Goal: Task Accomplishment & Management: Manage account settings

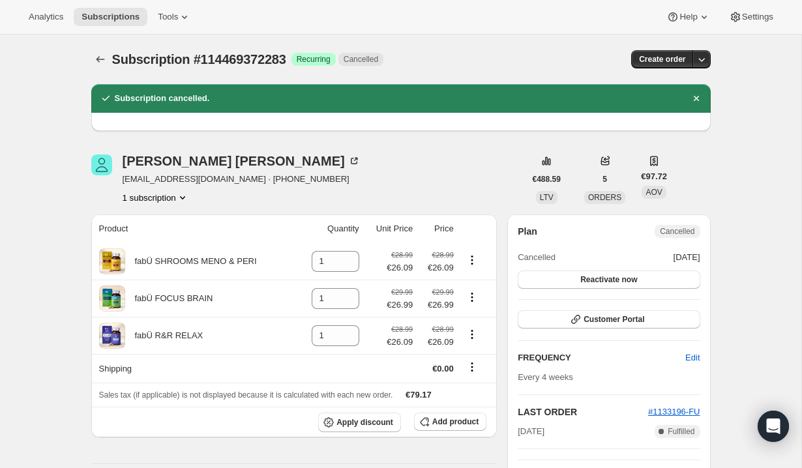
scroll to position [52, 0]
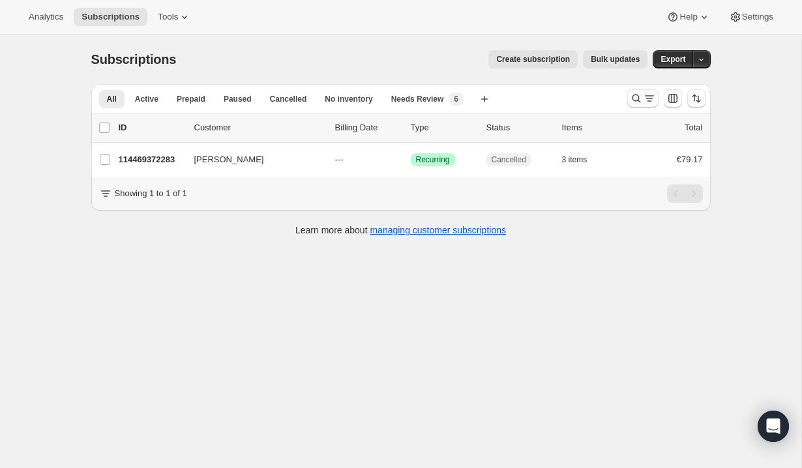
click at [643, 97] on icon "Search and filter results" at bounding box center [649, 98] width 13 height 13
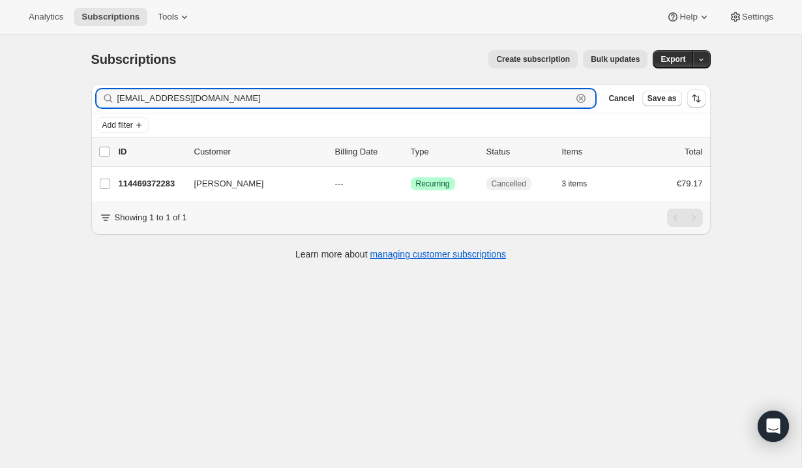
click at [584, 98] on icon "button" at bounding box center [581, 98] width 13 height 13
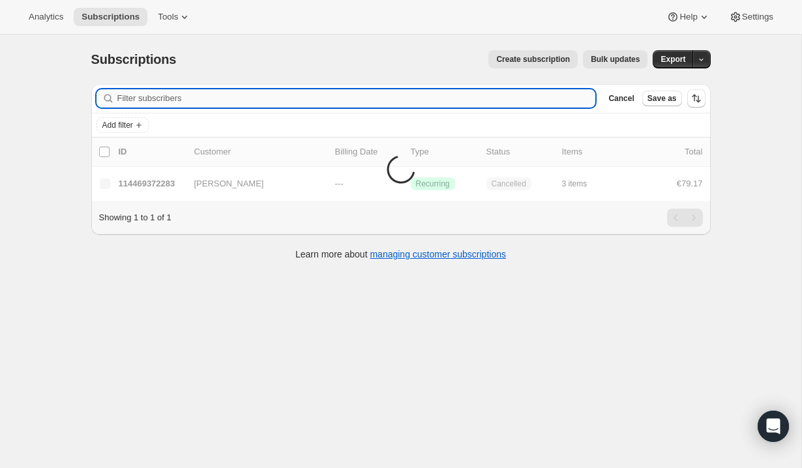
paste input "seabird56@hotmail.co.uk"
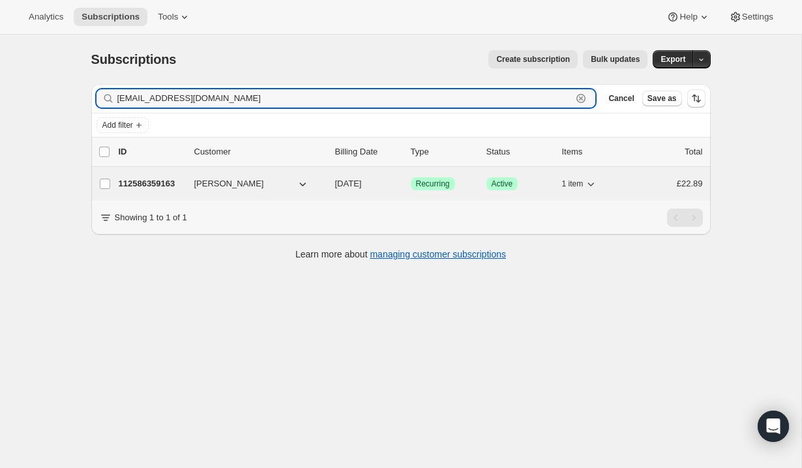
type input "seabird56@hotmail.co.uk"
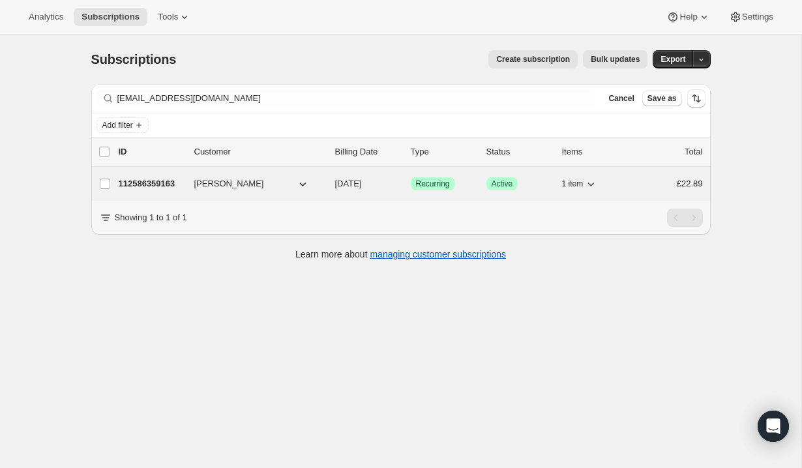
click at [325, 189] on div "112586359163 Maxine maxine bovey 10/02/2025 Success Recurring Success Active 1 …" at bounding box center [411, 184] width 584 height 18
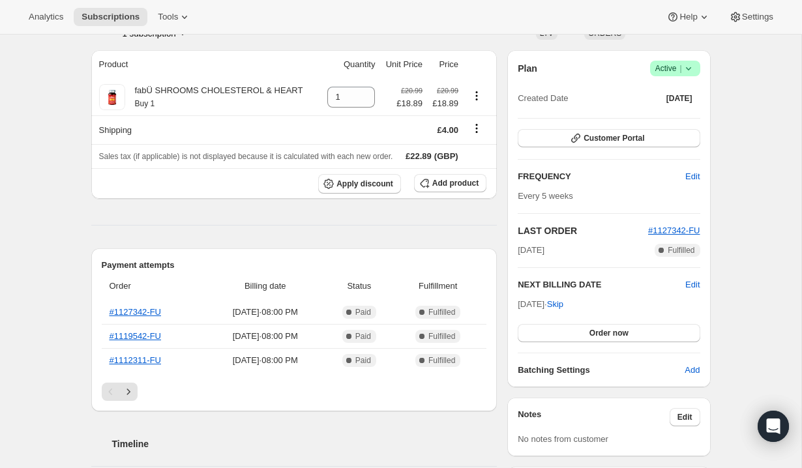
scroll to position [78, 0]
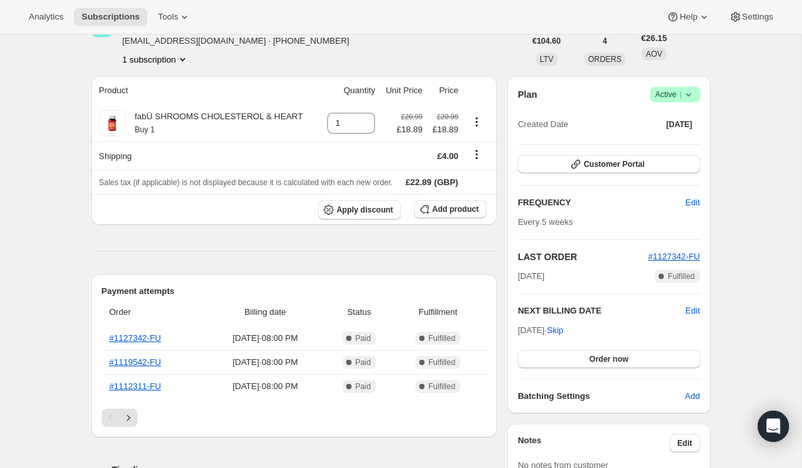
click at [695, 91] on span "Success Active |" at bounding box center [675, 95] width 50 height 16
click at [747, 80] on div "Subscription #112586359163. This page is ready Subscription #112586359163 Succe…" at bounding box center [401, 458] width 802 height 1005
click at [564, 329] on span "Skip" at bounding box center [555, 330] width 16 height 13
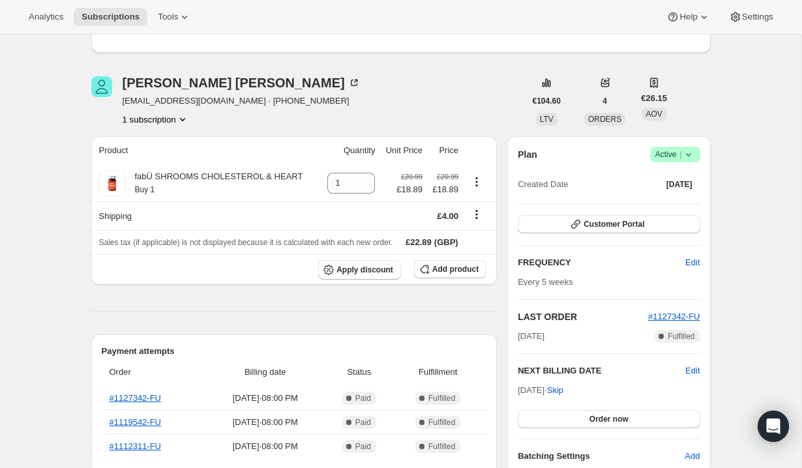
click at [165, 117] on button "1 subscription" at bounding box center [156, 119] width 67 height 13
click at [166, 115] on button "1 subscription" at bounding box center [156, 119] width 67 height 13
click at [663, 321] on span "#1127342-FU" at bounding box center [674, 317] width 52 height 10
click at [688, 99] on div "Maxine maxine bovey seabird56@hotmail.co.uk · +447811499508 1 subscription €104…" at bounding box center [401, 101] width 620 height 50
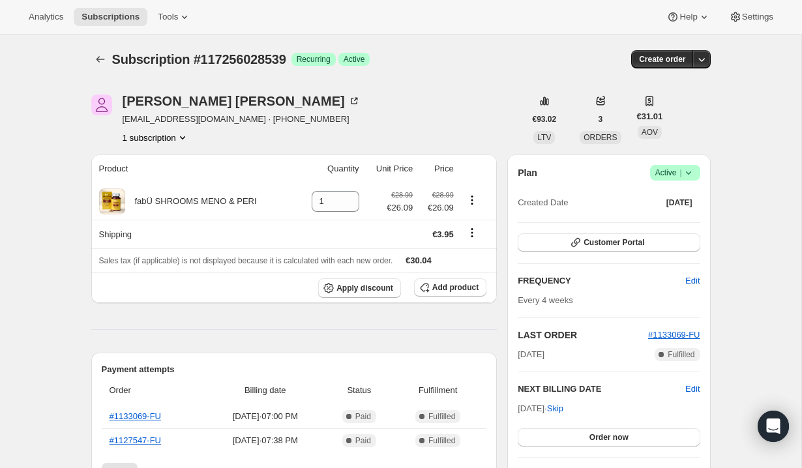
click at [765, 76] on div "Subscription #117256028539. This page is ready Subscription #117256028539 Succe…" at bounding box center [401, 476] width 802 height 883
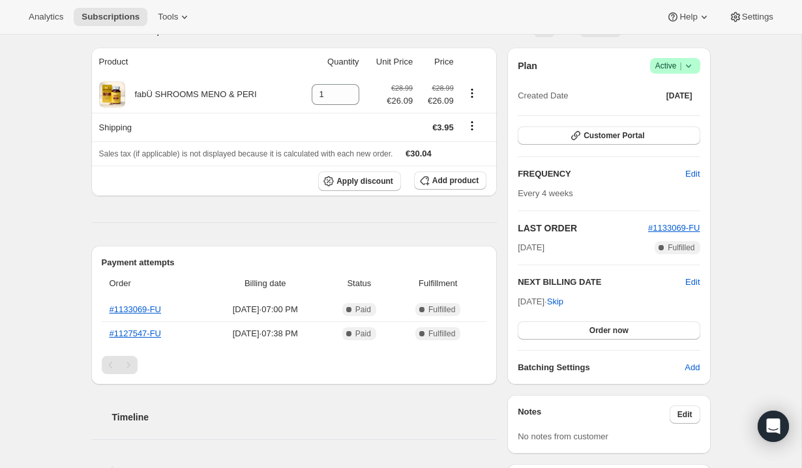
scroll to position [130, 0]
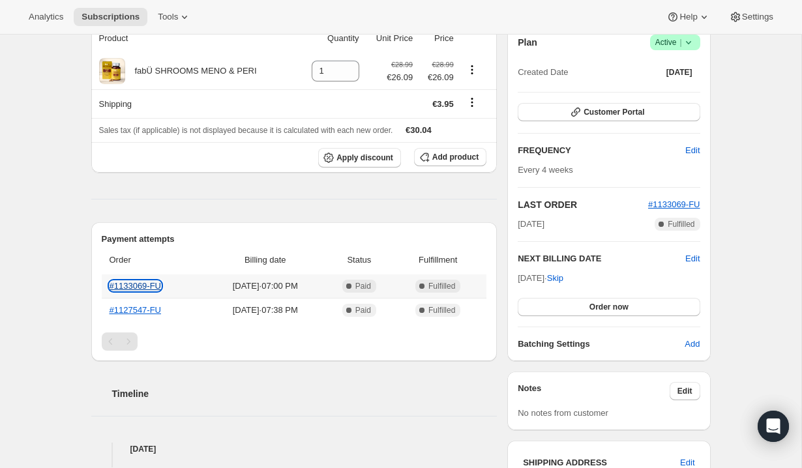
click at [151, 286] on link "#1133069-FU" at bounding box center [136, 286] width 52 height 10
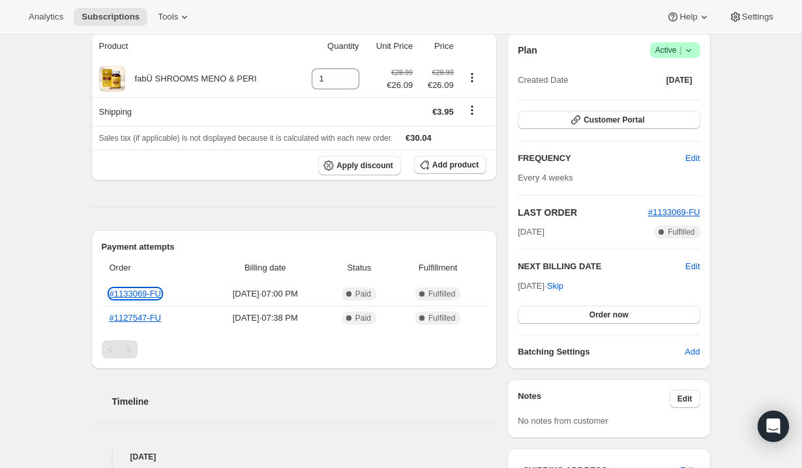
scroll to position [31, 0]
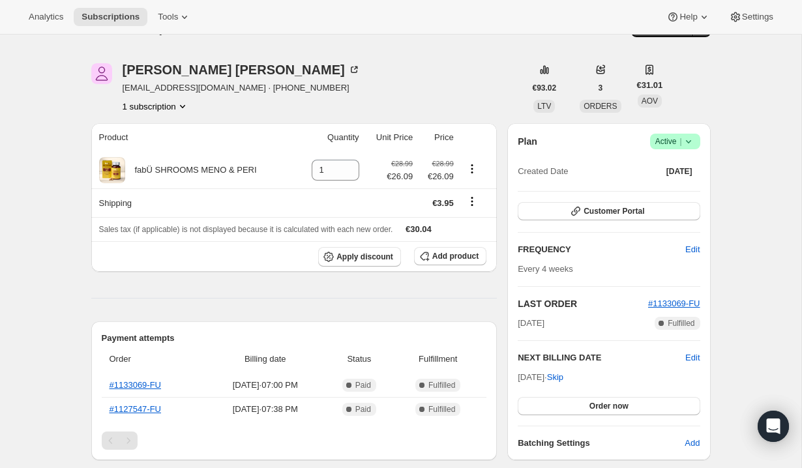
click at [696, 140] on span "Success Active |" at bounding box center [675, 142] width 50 height 16
click at [670, 185] on span "Cancel subscription" at bounding box center [672, 190] width 74 height 10
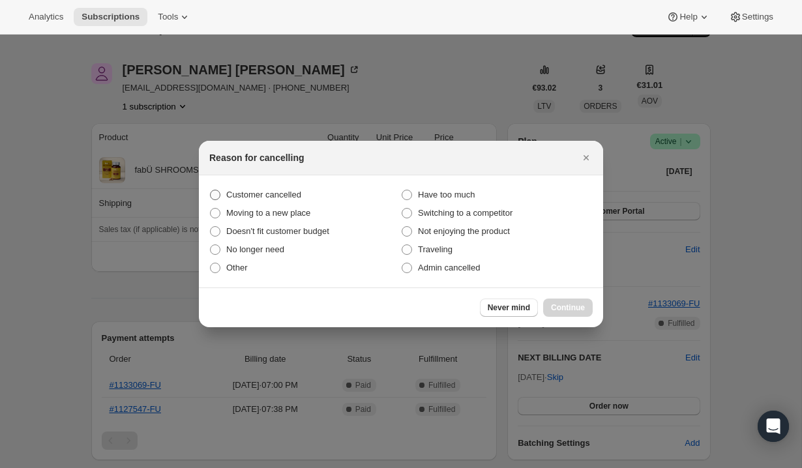
click at [291, 195] on span "Customer cancelled" at bounding box center [263, 195] width 75 height 10
click at [211, 190] on input "Customer cancelled" at bounding box center [210, 190] width 1 height 1
radio input "true"
click at [574, 312] on span "Continue" at bounding box center [568, 308] width 34 height 10
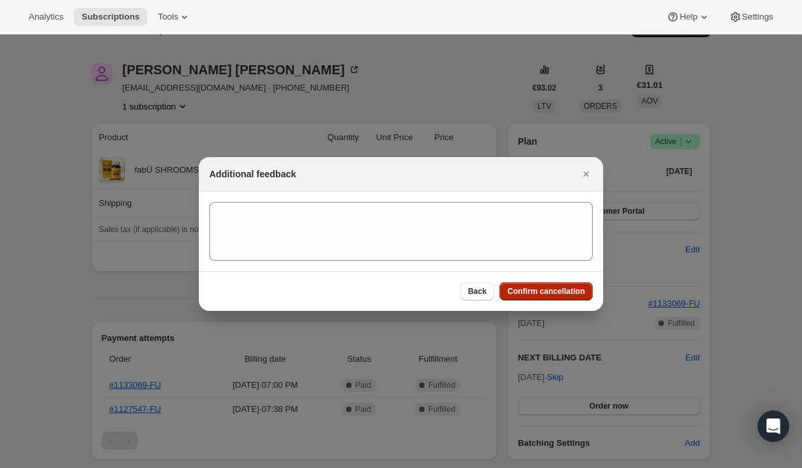
click at [573, 291] on span "Confirm cancellation" at bounding box center [546, 291] width 78 height 10
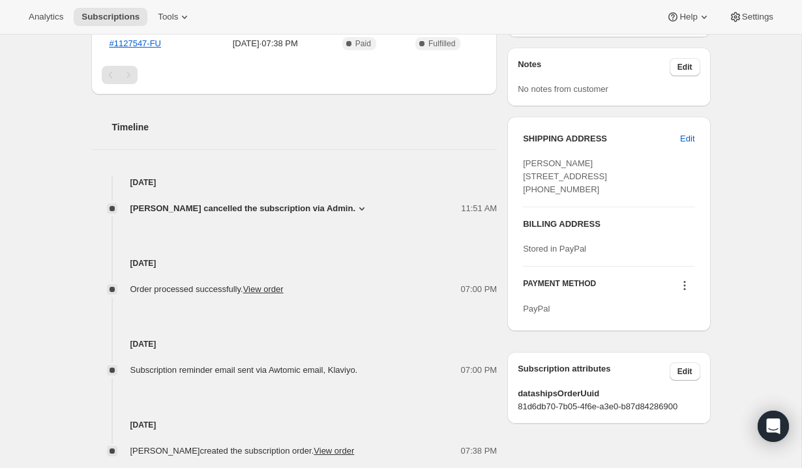
scroll to position [490, 0]
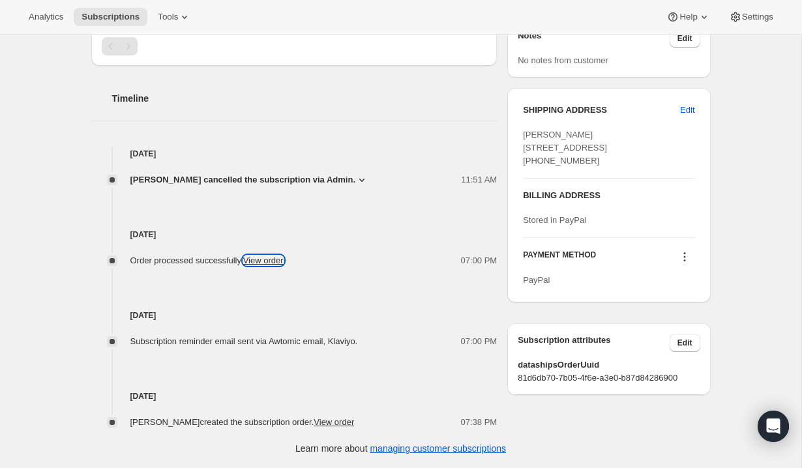
click at [278, 260] on link "View order" at bounding box center [263, 261] width 40 height 10
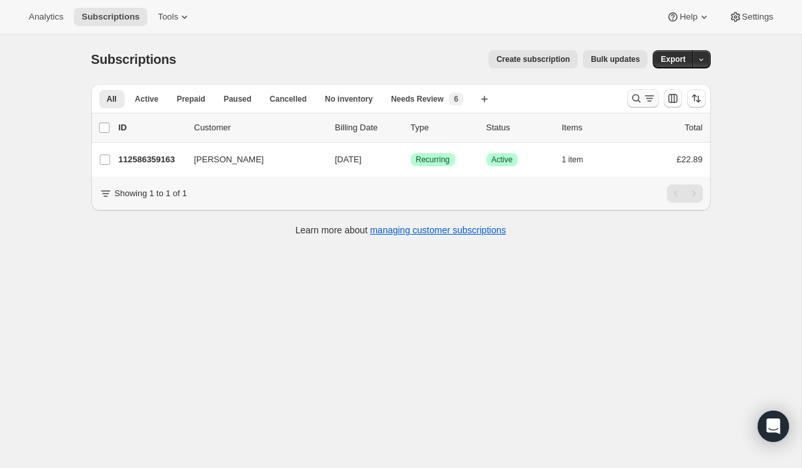
click at [650, 99] on icon "Search and filter results" at bounding box center [649, 98] width 13 height 13
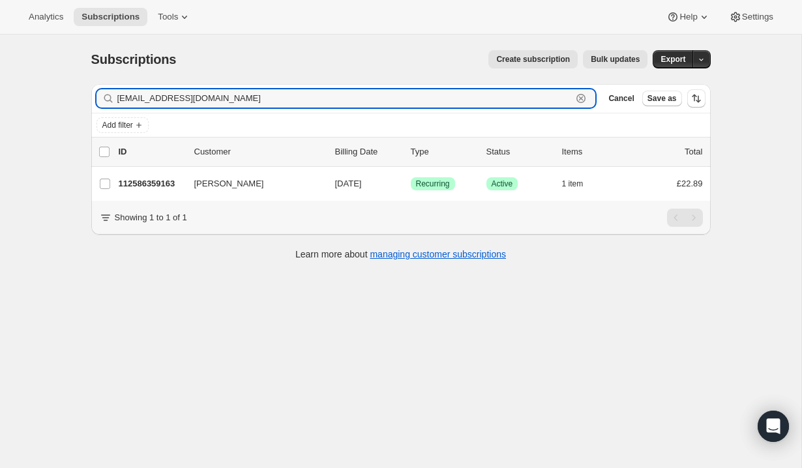
click at [583, 100] on icon "button" at bounding box center [581, 98] width 13 height 13
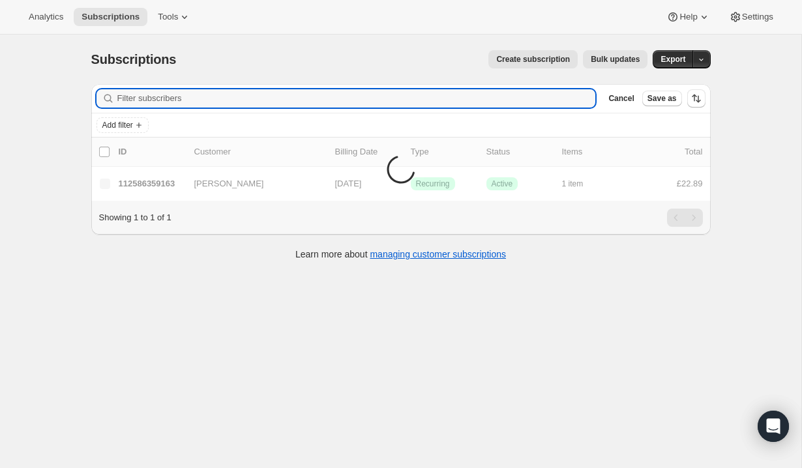
paste input "[EMAIL_ADDRESS][DOMAIN_NAME]"
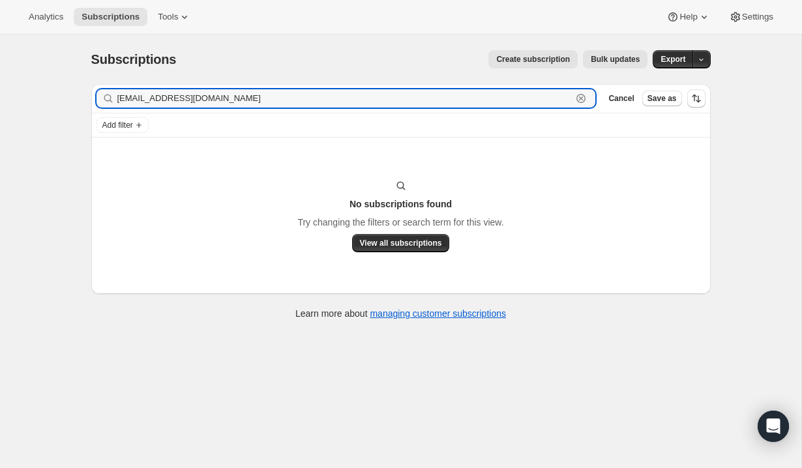
type input "[EMAIL_ADDRESS][DOMAIN_NAME]"
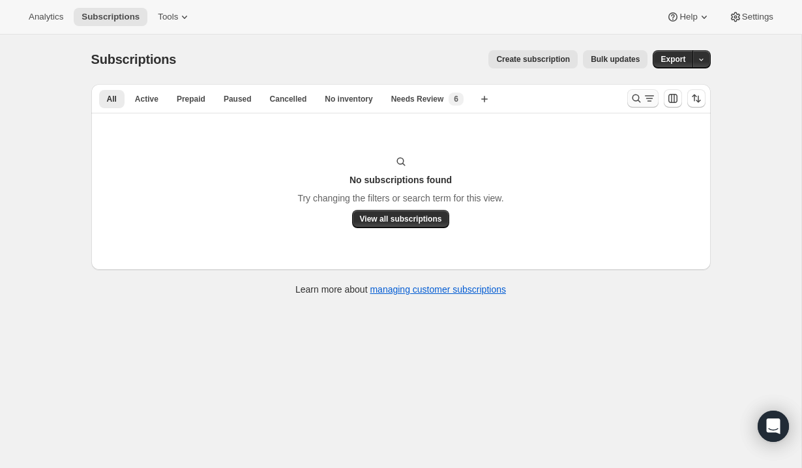
click at [636, 101] on icon "Search and filter results" at bounding box center [636, 99] width 8 height 8
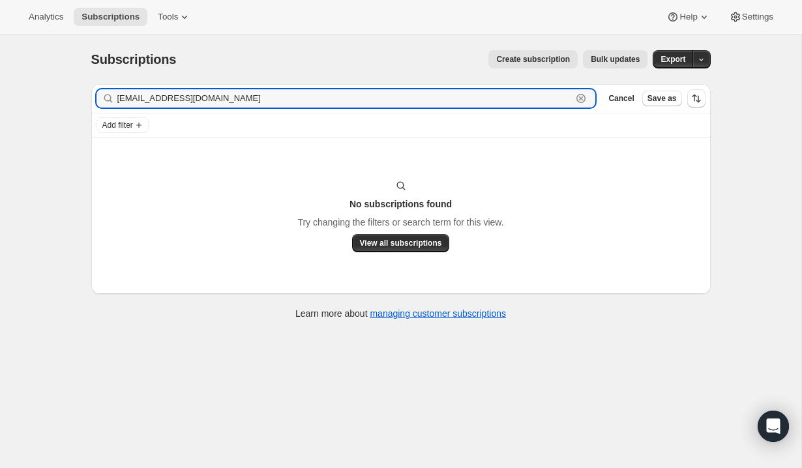
click at [584, 97] on icon "button" at bounding box center [581, 98] width 13 height 13
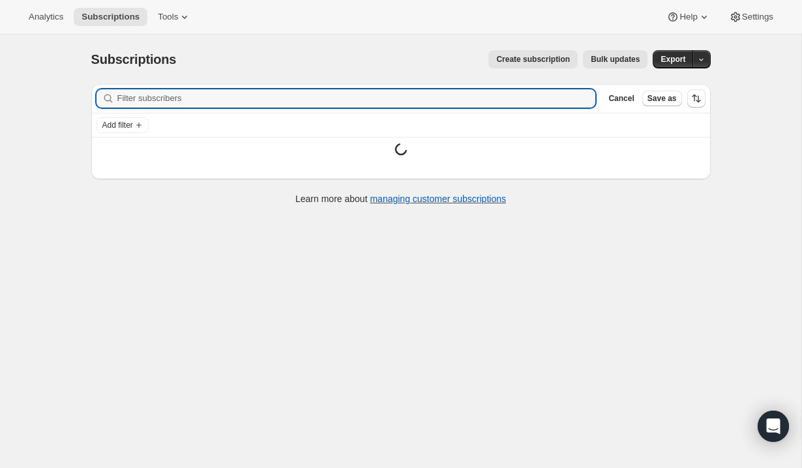
paste input "[EMAIL_ADDRESS][DOMAIN_NAME]"
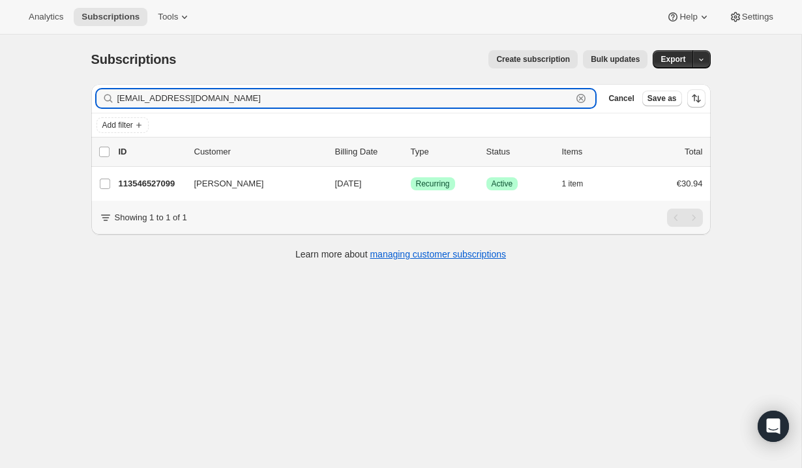
type input "[EMAIL_ADDRESS][DOMAIN_NAME]"
click at [581, 100] on icon "button" at bounding box center [581, 98] width 13 height 13
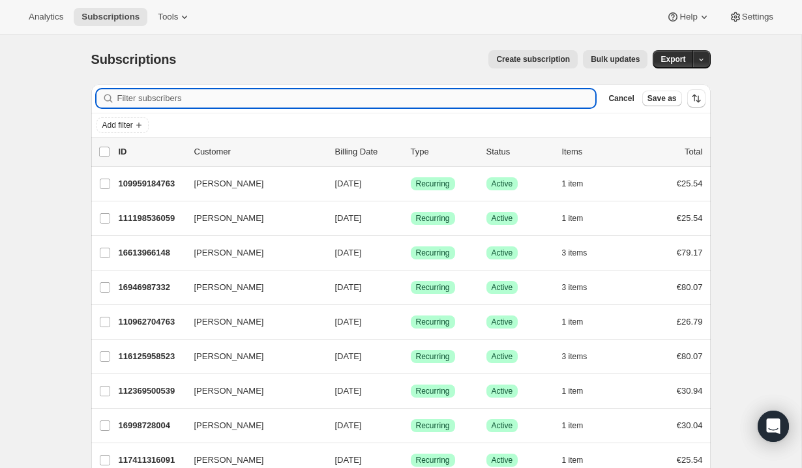
click at [314, 105] on input "Filter subscribers" at bounding box center [356, 98] width 479 height 18
paste input "[PERSON_NAME][EMAIL_ADDRESS][PERSON_NAME][DOMAIN_NAME]"
type input "[PERSON_NAME][EMAIL_ADDRESS][PERSON_NAME][DOMAIN_NAME]"
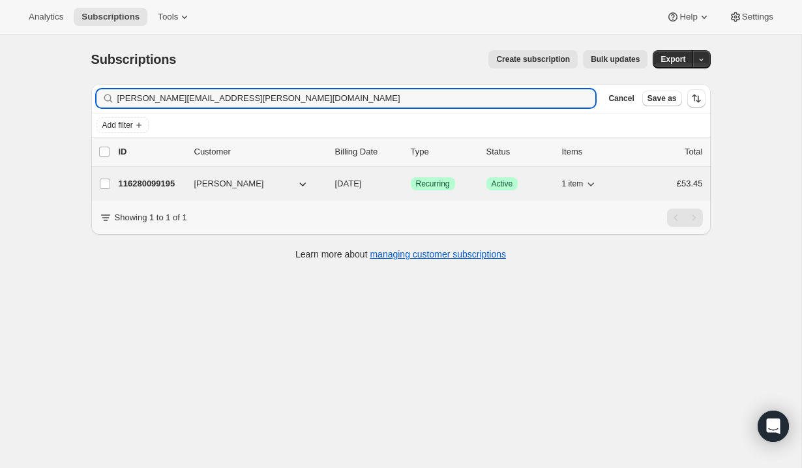
click at [286, 189] on button "[PERSON_NAME]" at bounding box center [252, 184] width 130 height 21
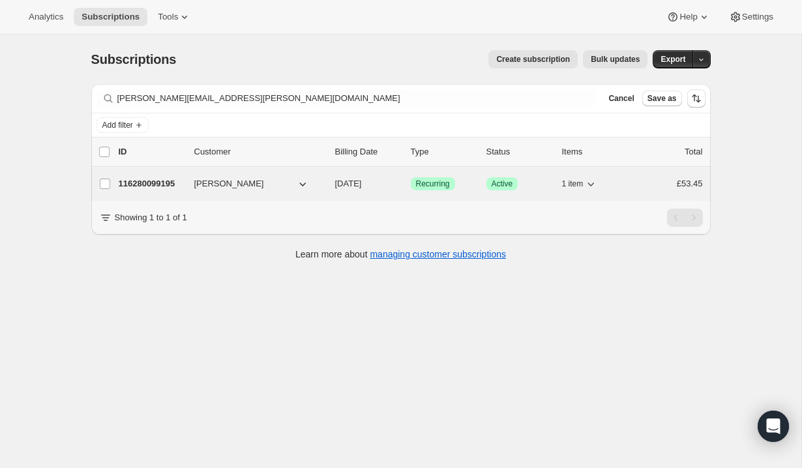
click at [233, 185] on span "[PERSON_NAME]" at bounding box center [229, 183] width 70 height 13
click at [177, 187] on p "116280099195" at bounding box center [151, 183] width 65 height 13
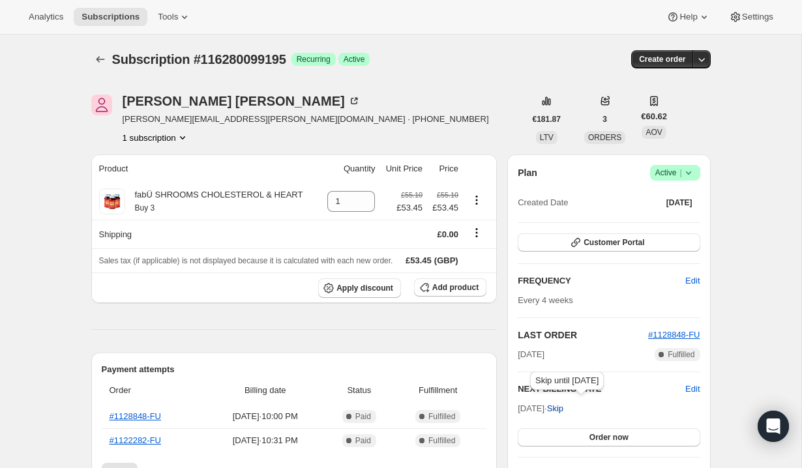
click at [564, 406] on span "Skip" at bounding box center [555, 408] width 16 height 13
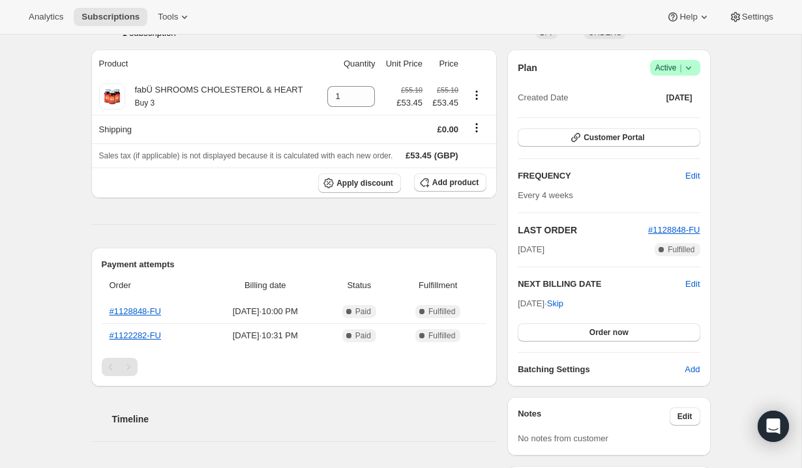
scroll to position [183, 0]
